Goal: Find specific page/section: Find specific page/section

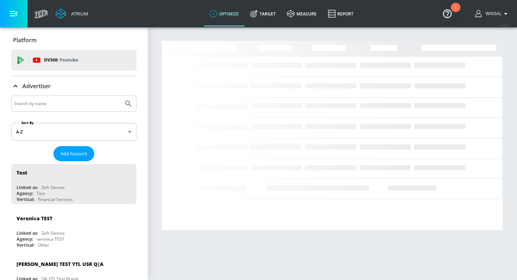
click at [76, 100] on input "Search by name" at bounding box center [67, 103] width 106 height 9
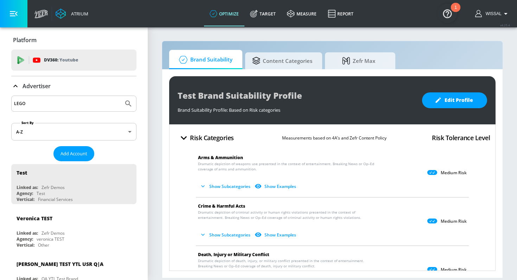
click at [121, 96] on button "Submit Search" at bounding box center [128, 103] width 15 height 15
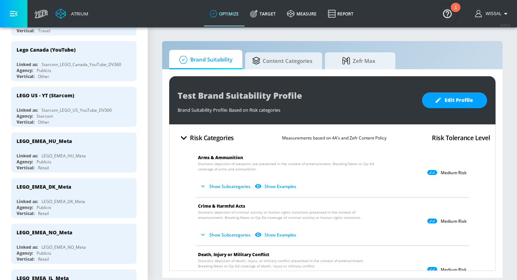
scroll to position [363, 0]
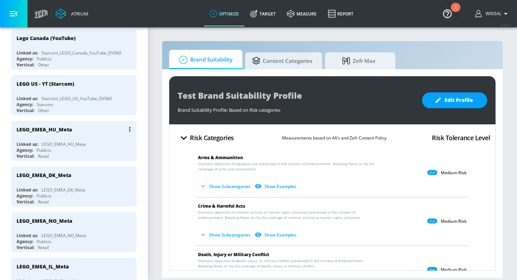
click at [88, 136] on div "LEGO_EMEA_HU_Meta Linked as: LEGO_EMEA_HU_Meta Agency: Publicis Vertical: Retail" at bounding box center [73, 141] width 125 height 40
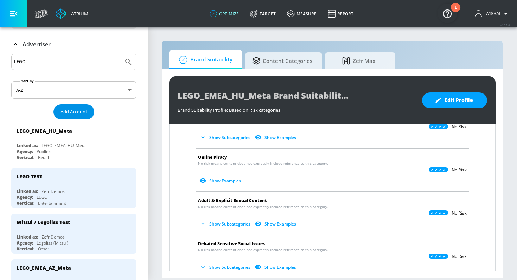
scroll to position [21, 0]
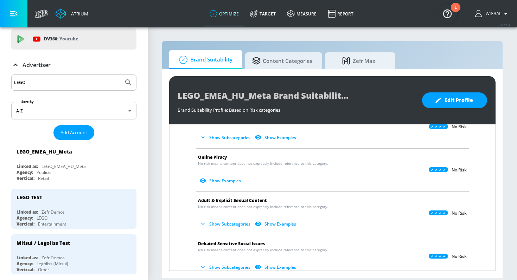
click at [53, 84] on input "LEGO" at bounding box center [67, 82] width 106 height 9
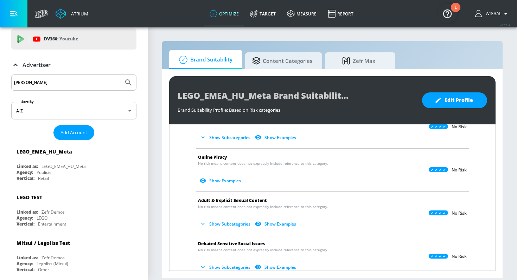
type input "[PERSON_NAME]"
click at [121, 75] on button "Submit Search" at bounding box center [128, 82] width 15 height 15
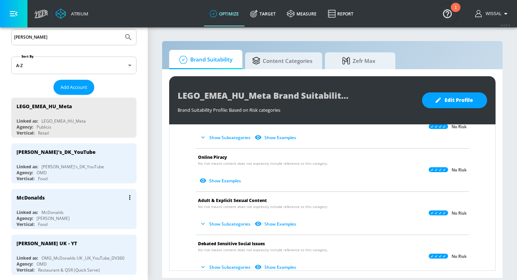
scroll to position [83, 0]
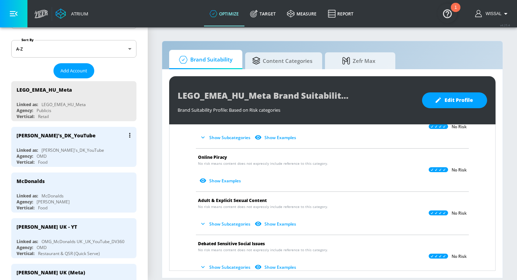
click at [82, 143] on div "[PERSON_NAME]'s_DK_YouTube" at bounding box center [76, 135] width 118 height 17
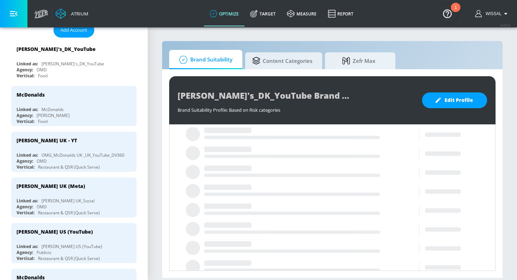
scroll to position [129, 0]
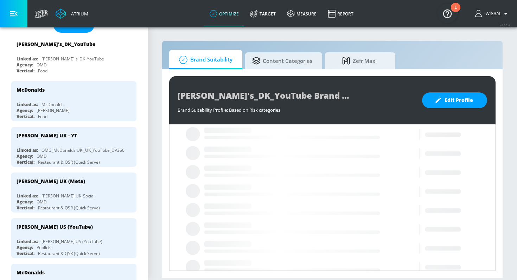
click at [71, 189] on div "[PERSON_NAME] UK (Meta) Linked as: [PERSON_NAME] UK_Social Agency: OMD Vertical…" at bounding box center [73, 193] width 125 height 40
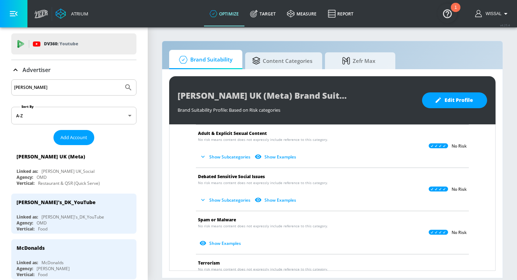
scroll to position [13, 0]
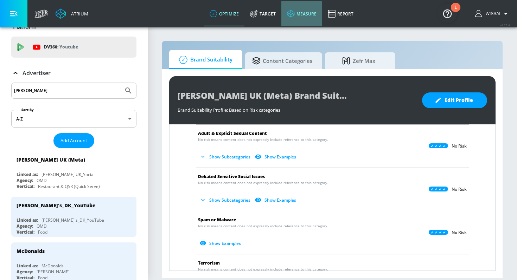
click at [310, 12] on link "measure" at bounding box center [301, 13] width 41 height 25
